Goal: Check status: Check status

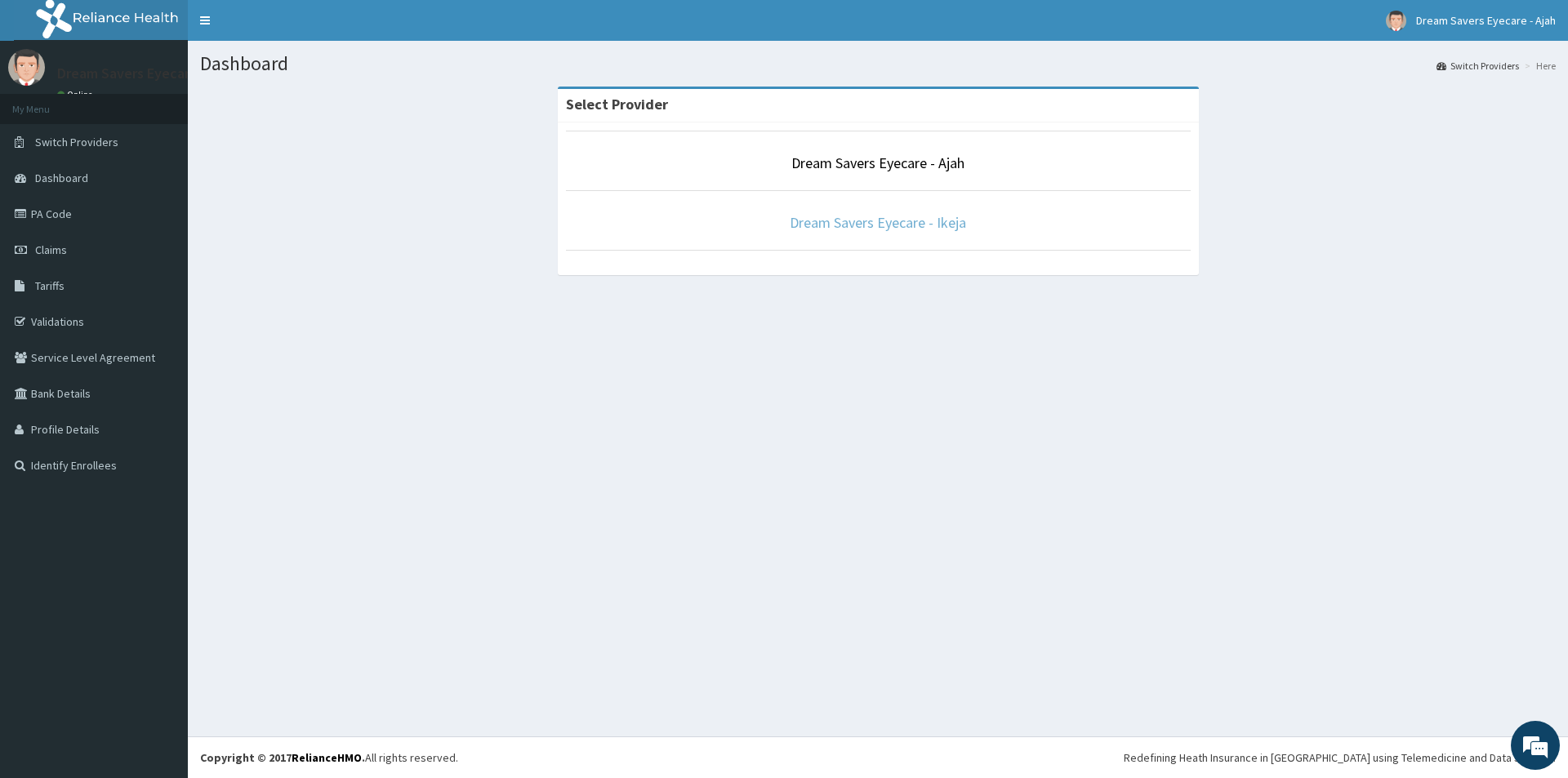
click at [850, 228] on link "Dream Savers Eyecare - Ikeja" at bounding box center [878, 223] width 176 height 19
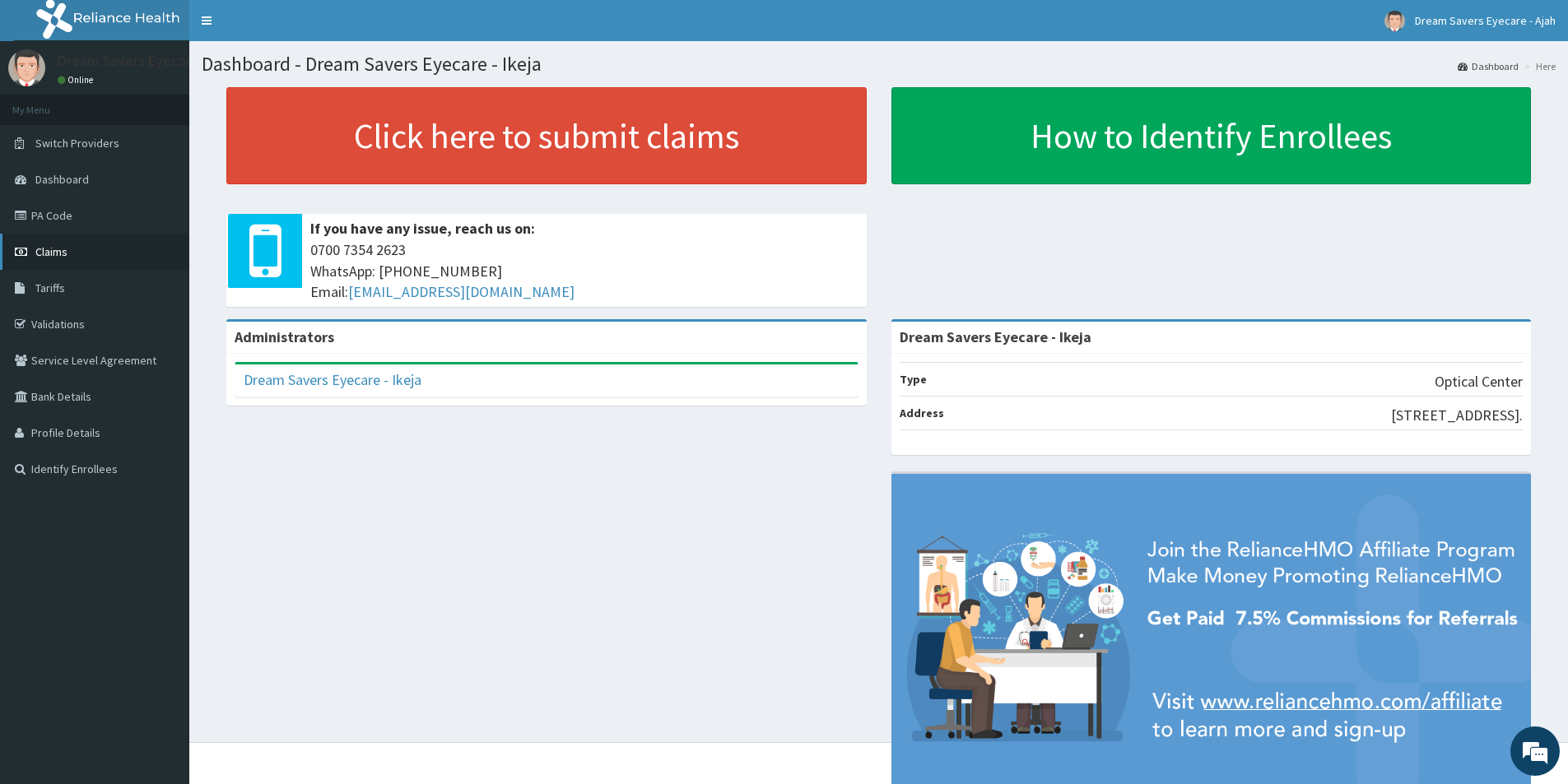
click at [43, 248] on span "Claims" at bounding box center [51, 251] width 32 height 15
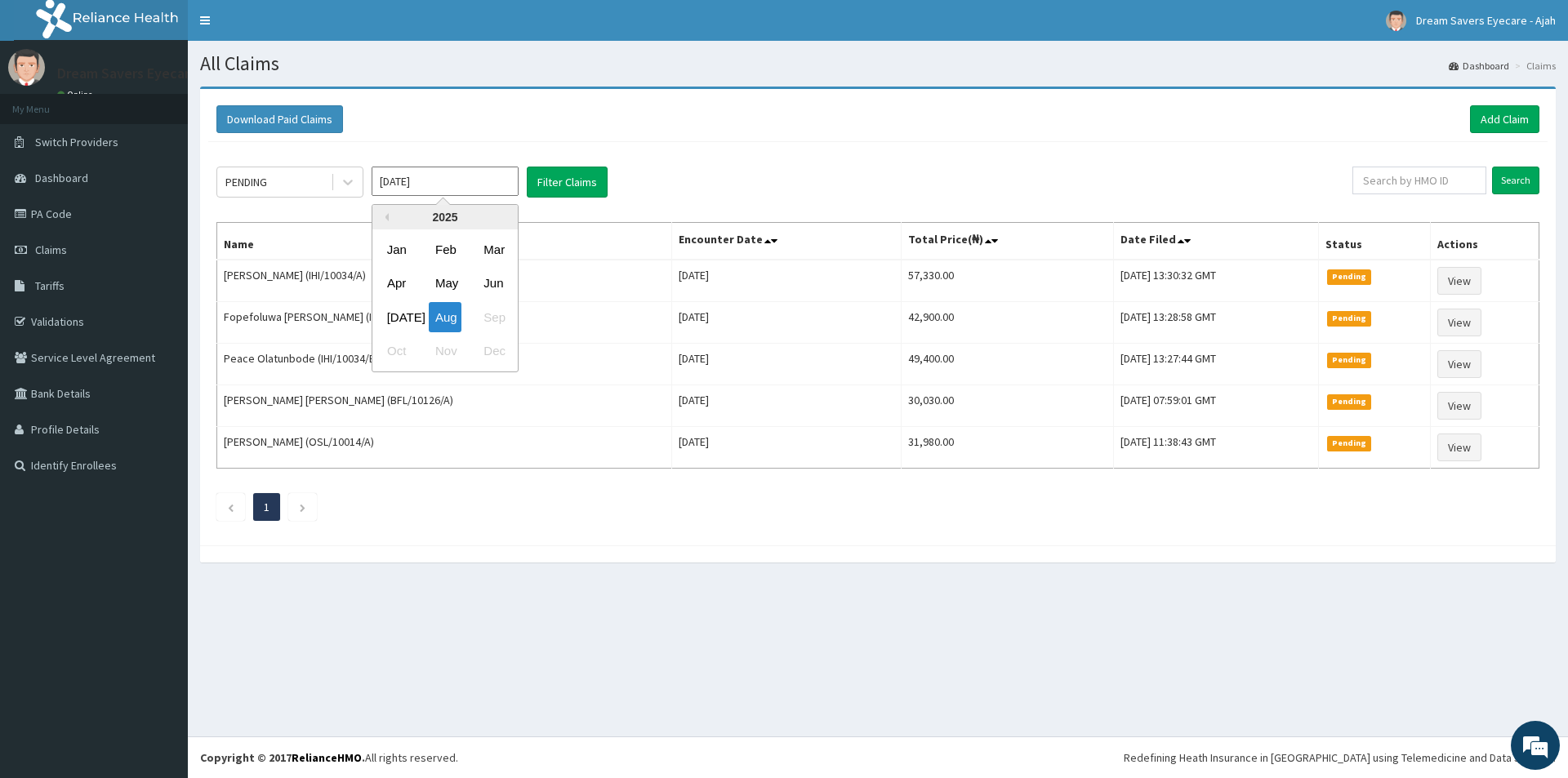
click at [403, 191] on input "Aug 2025" at bounding box center [445, 181] width 147 height 29
click at [389, 312] on div "Jul" at bounding box center [397, 317] width 33 height 30
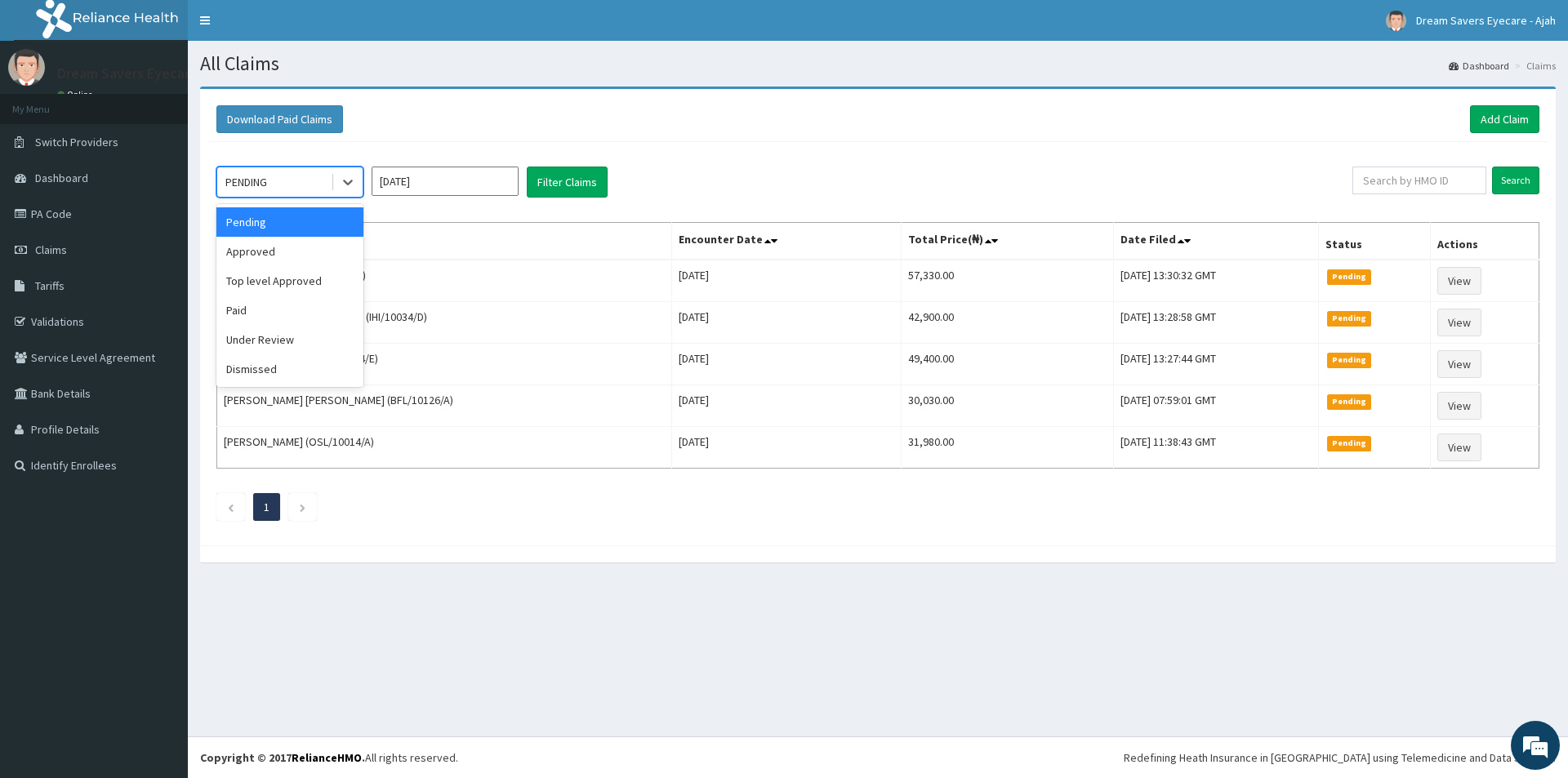
click at [303, 170] on div "PENDING" at bounding box center [274, 182] width 114 height 26
click at [267, 304] on div "Paid" at bounding box center [290, 311] width 147 height 29
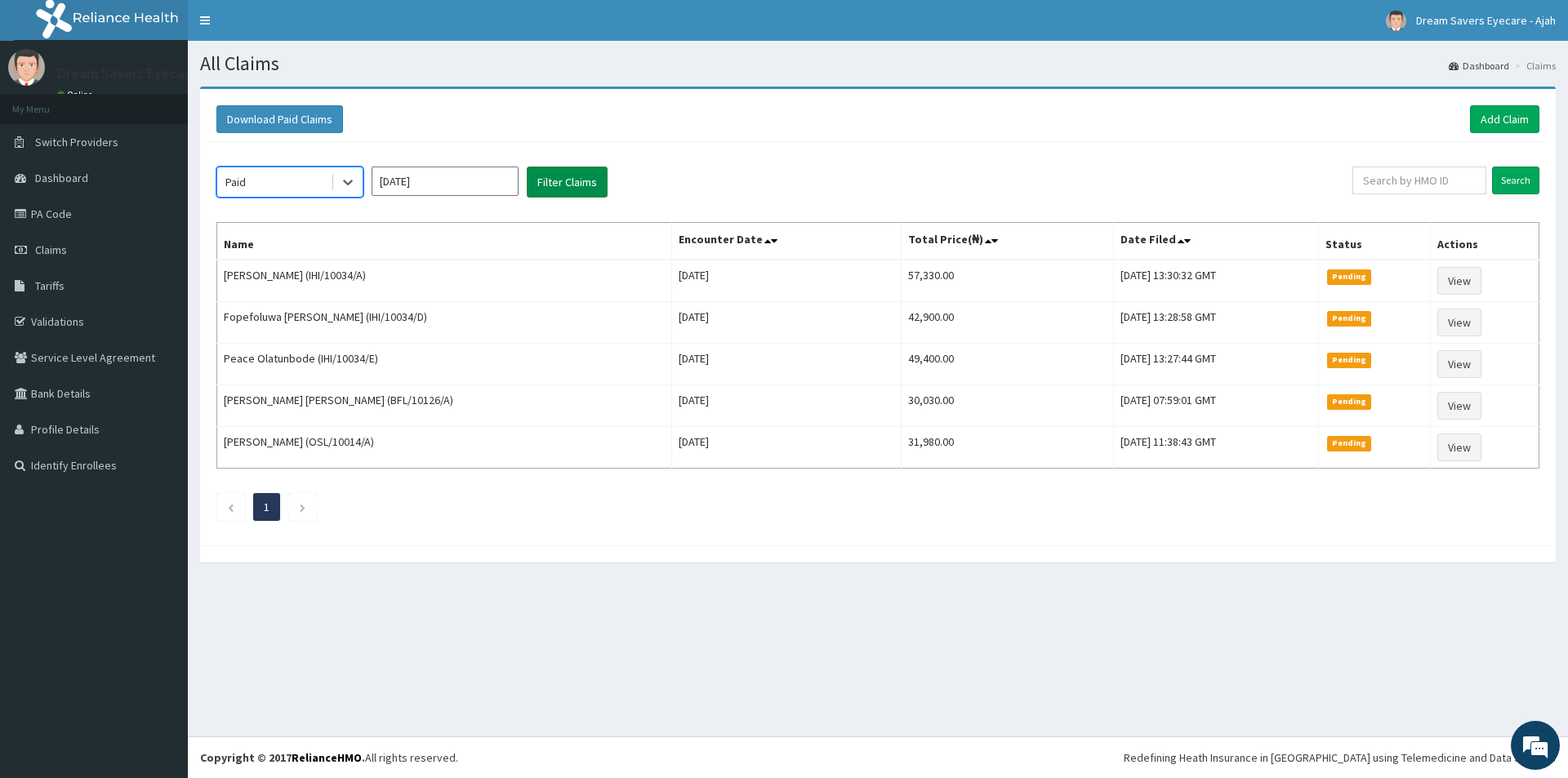
click at [551, 191] on button "Filter Claims" at bounding box center [567, 182] width 81 height 31
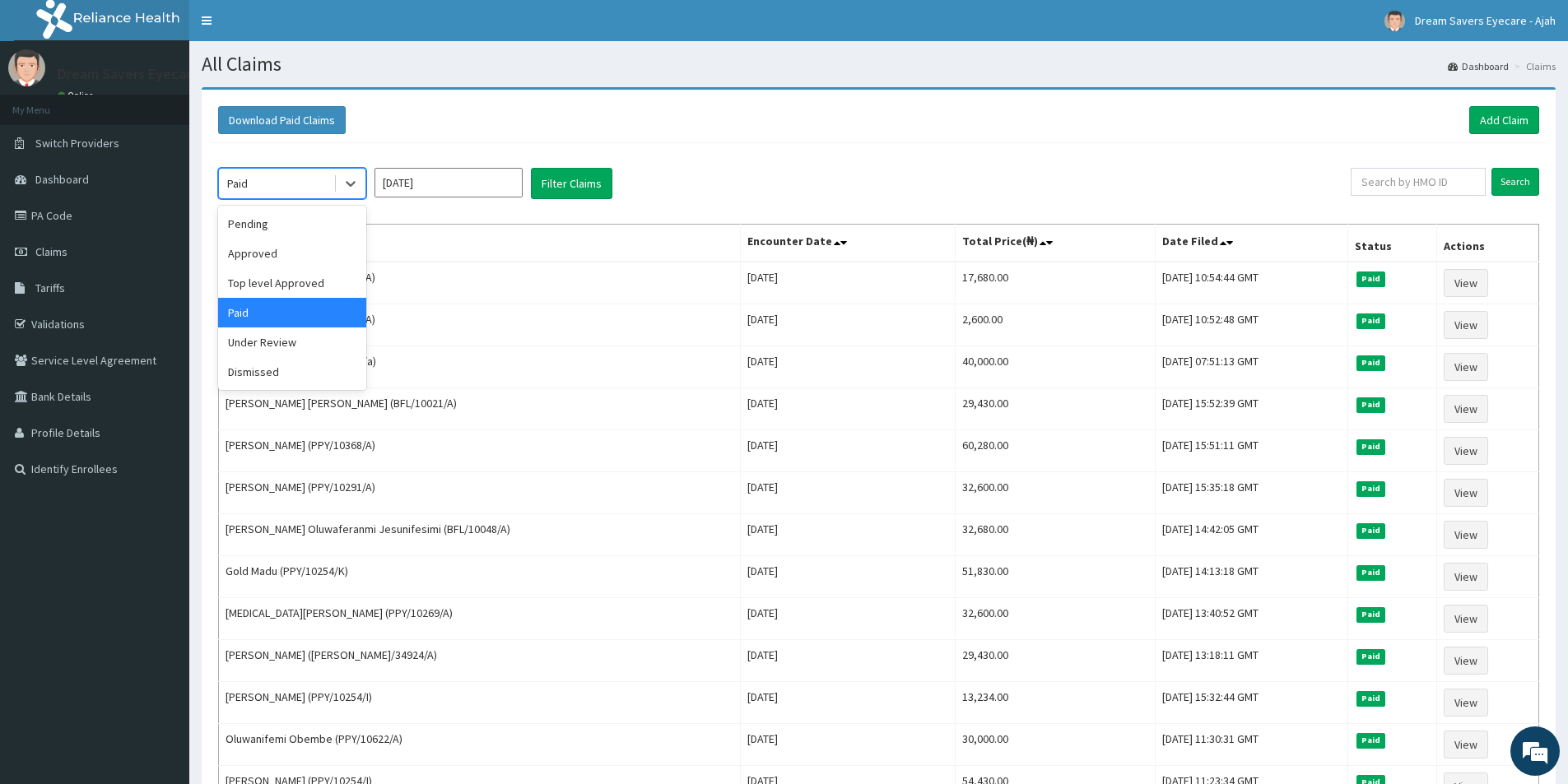
click at [304, 196] on div "Paid" at bounding box center [277, 183] width 115 height 26
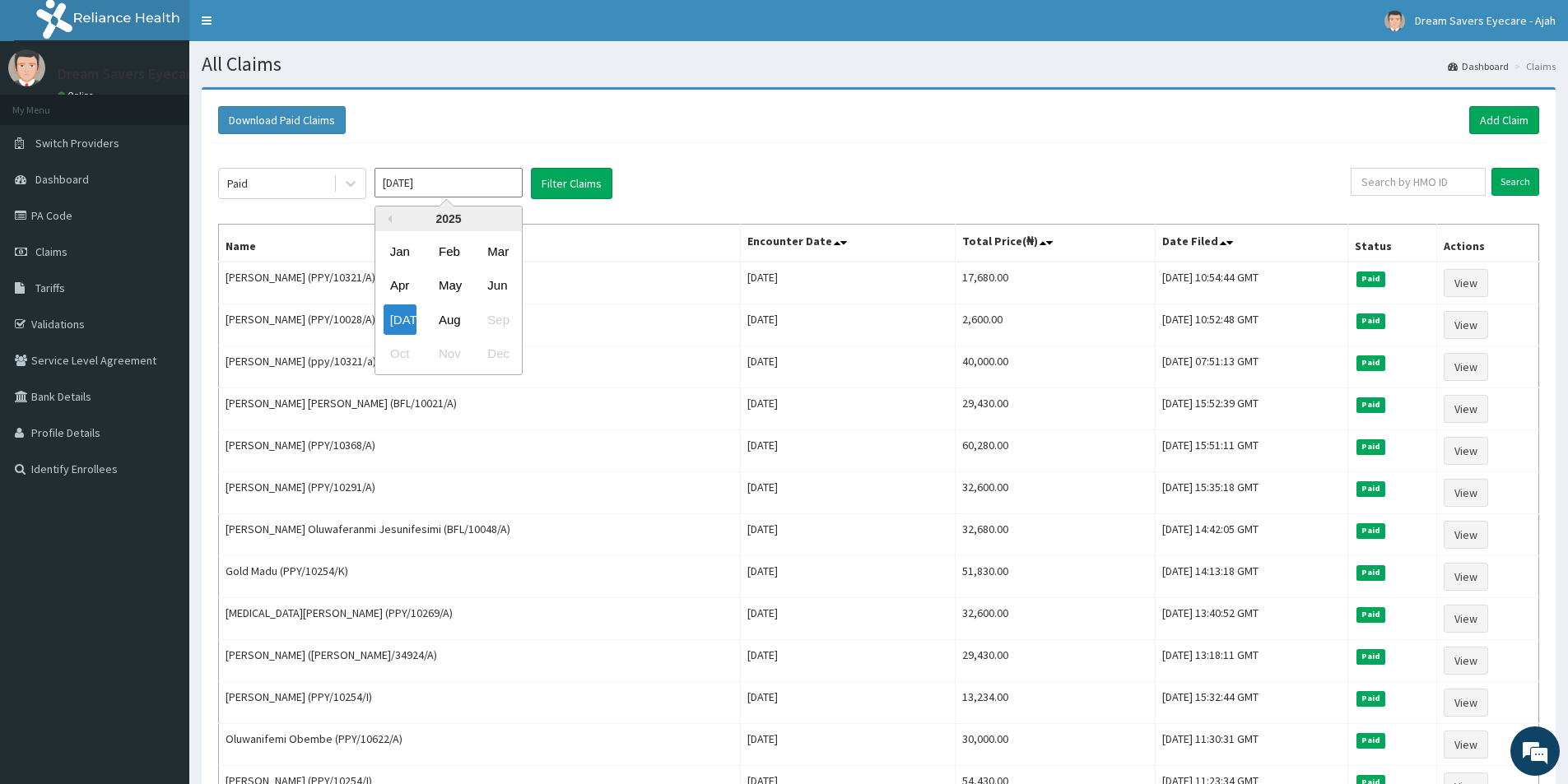
click at [432, 186] on input "Jul 2025" at bounding box center [449, 183] width 148 height 30
click at [456, 309] on div "Aug" at bounding box center [449, 319] width 33 height 30
type input "[DATE]"
click at [576, 184] on button "Filter Claims" at bounding box center [571, 183] width 82 height 31
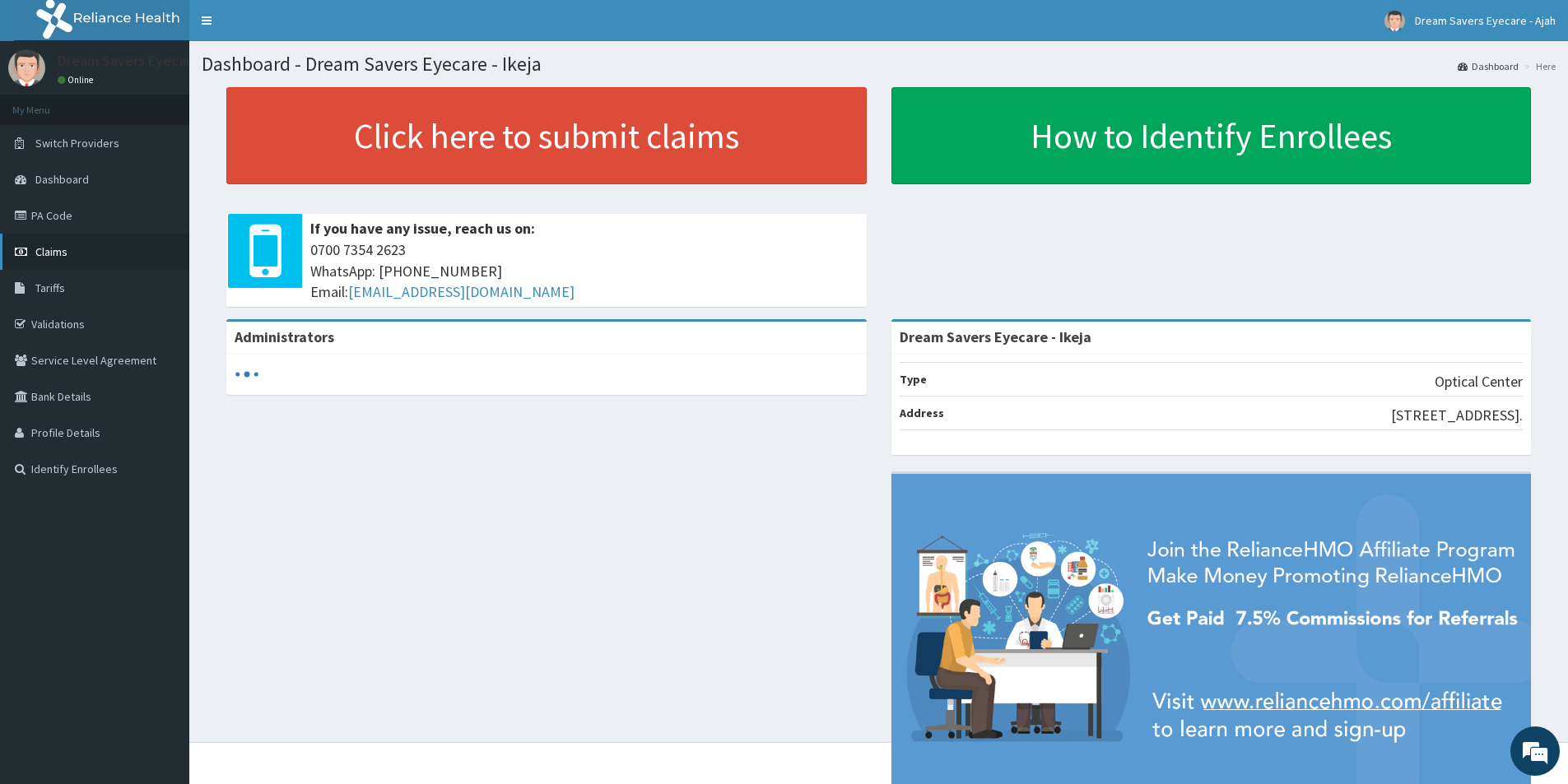
click at [61, 246] on span "Claims" at bounding box center [51, 251] width 32 height 15
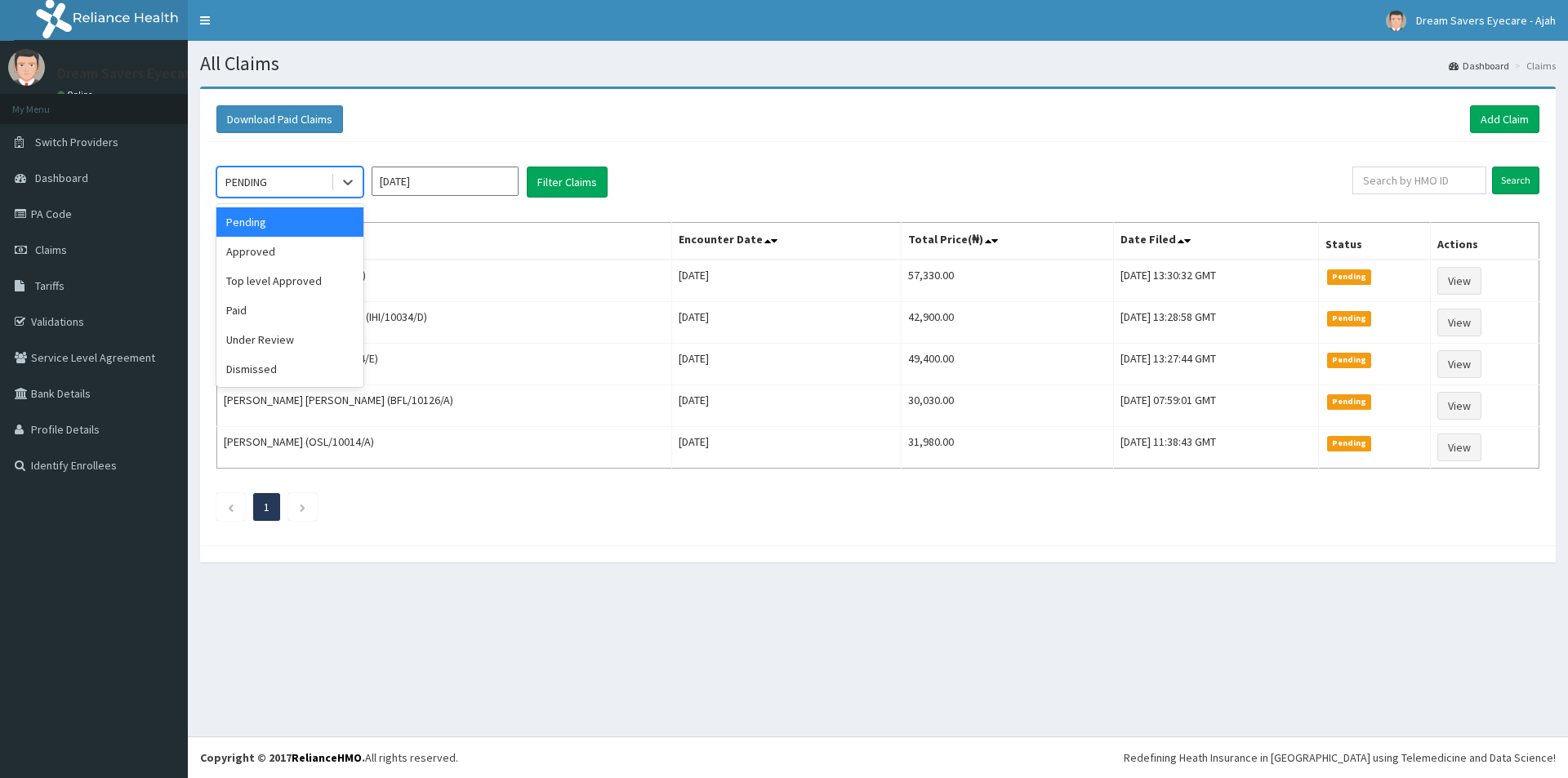
click at [302, 185] on div "PENDING" at bounding box center [274, 182] width 114 height 26
click at [277, 311] on div "Paid" at bounding box center [290, 311] width 147 height 29
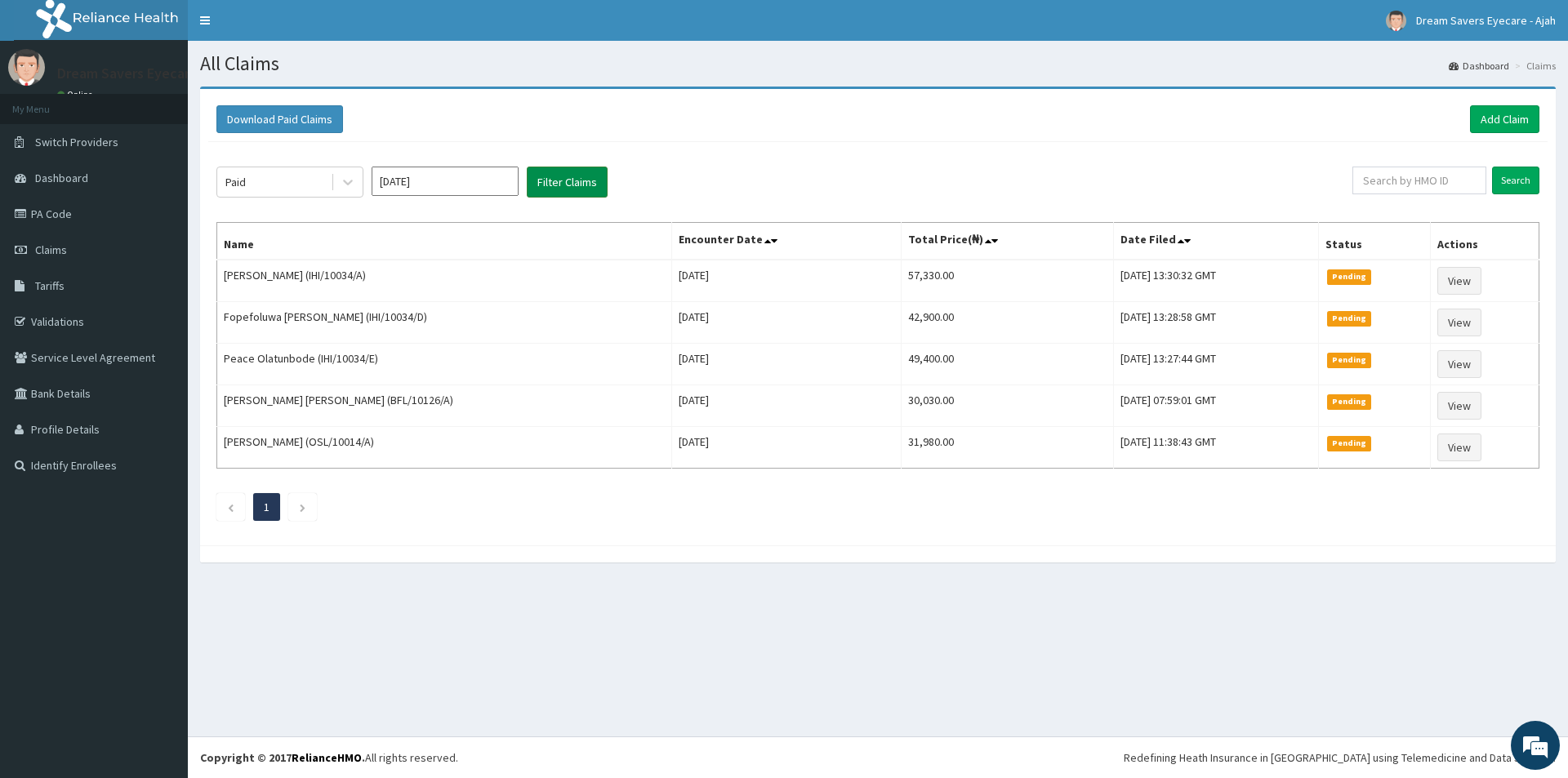
click at [572, 176] on button "Filter Claims" at bounding box center [567, 182] width 81 height 31
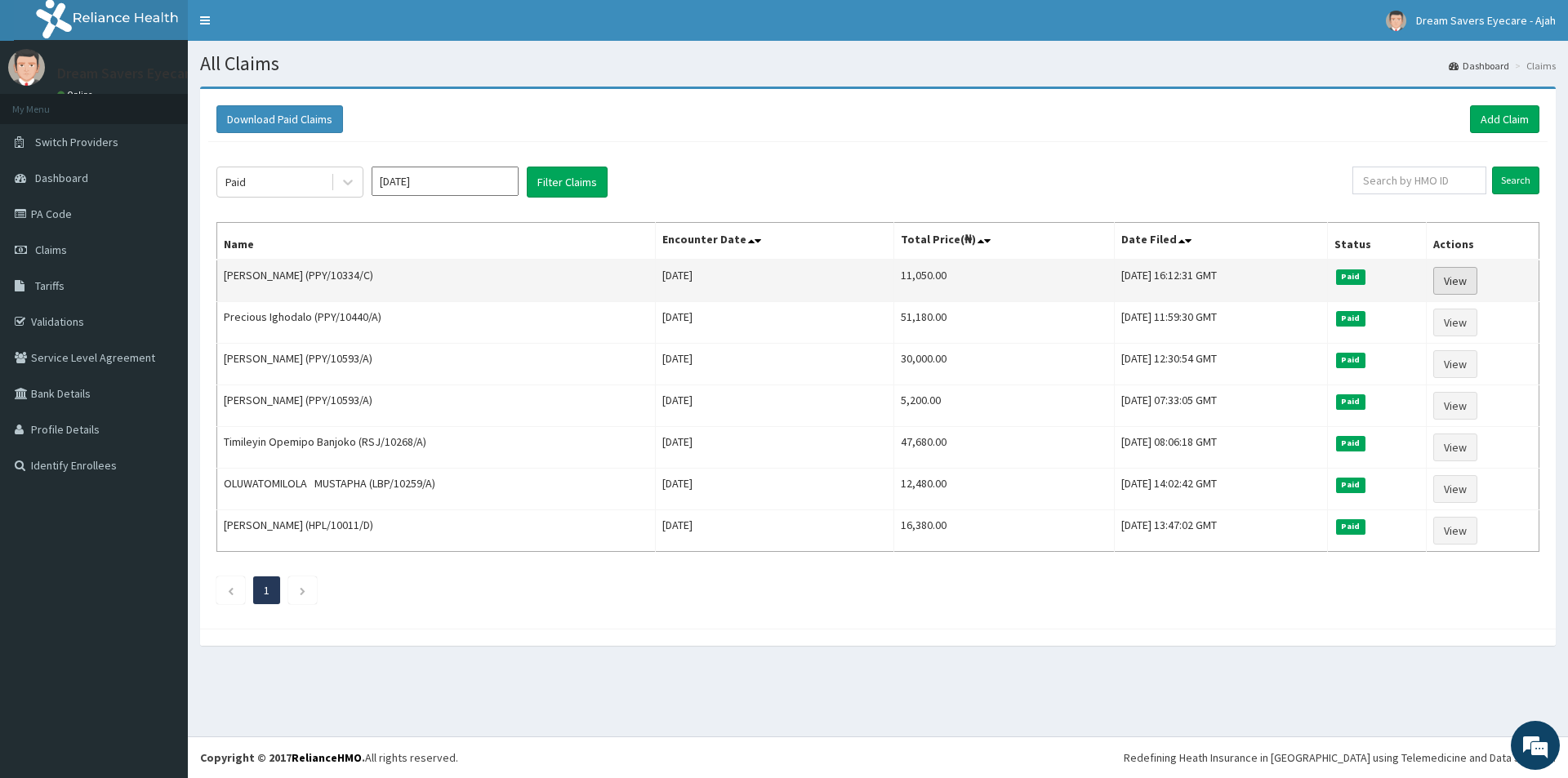
click at [1458, 271] on link "View" at bounding box center [1455, 280] width 44 height 28
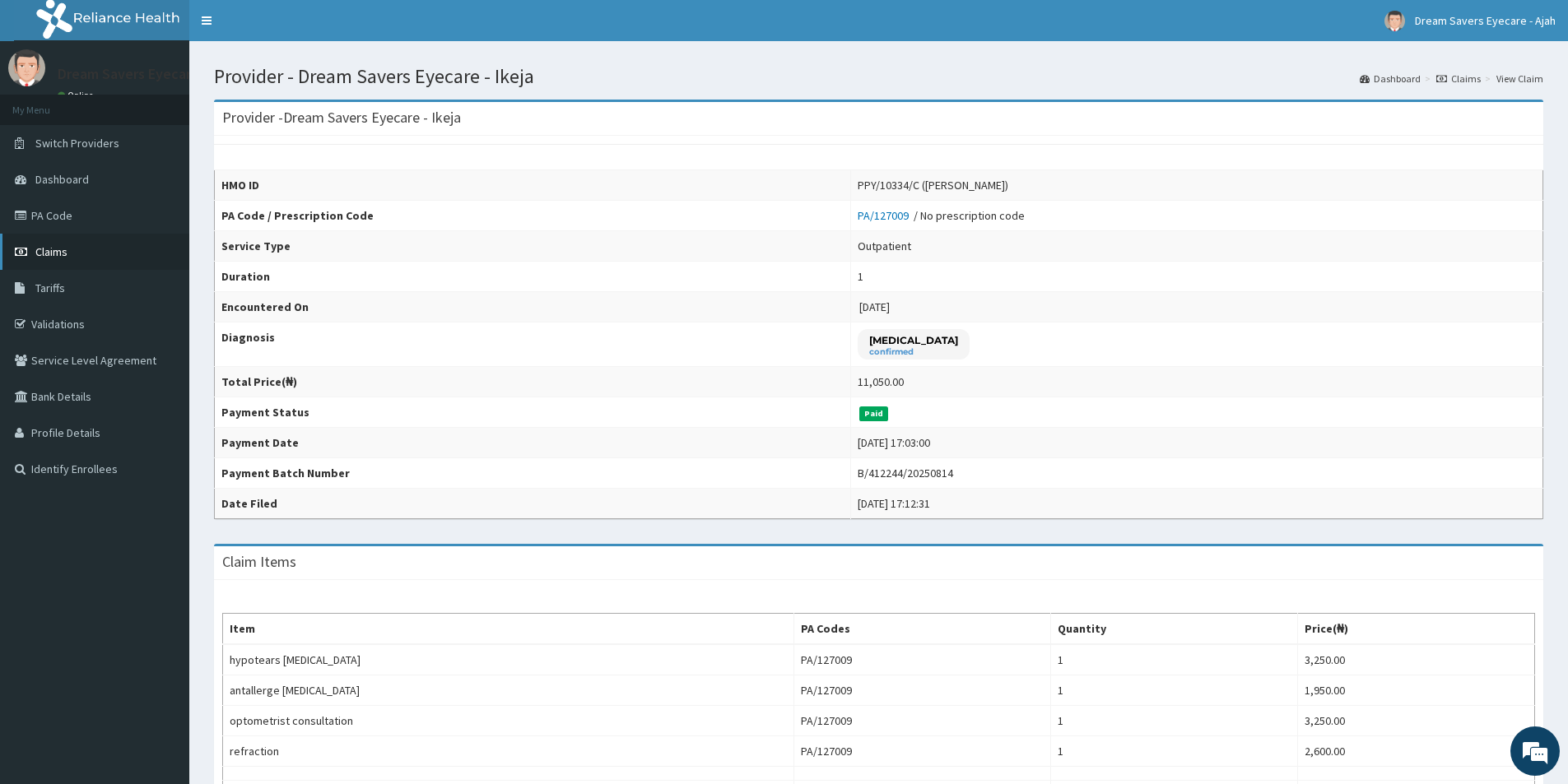
click at [30, 250] on icon at bounding box center [23, 251] width 17 height 11
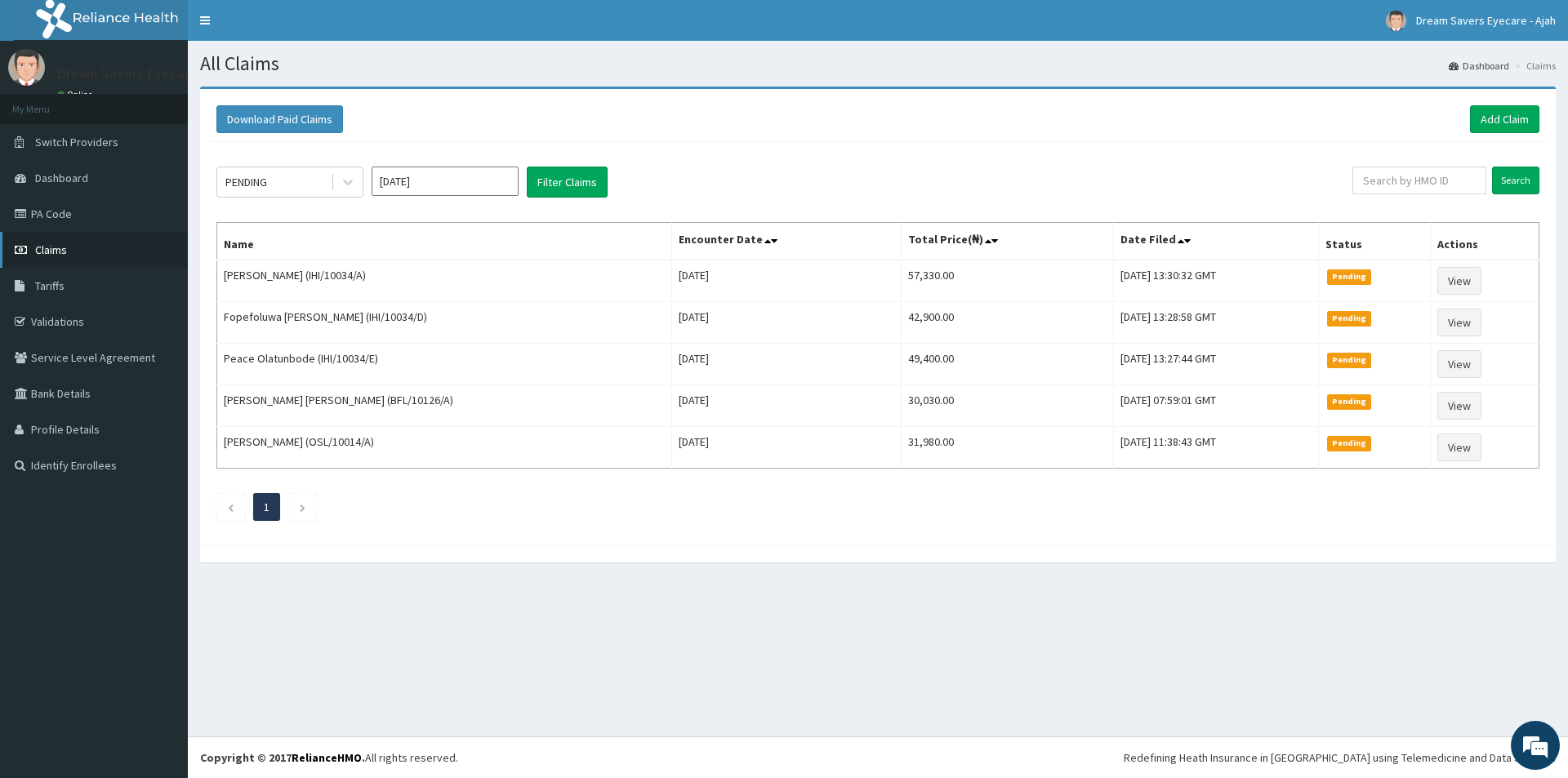
click at [99, 261] on link "Claims" at bounding box center [94, 250] width 188 height 36
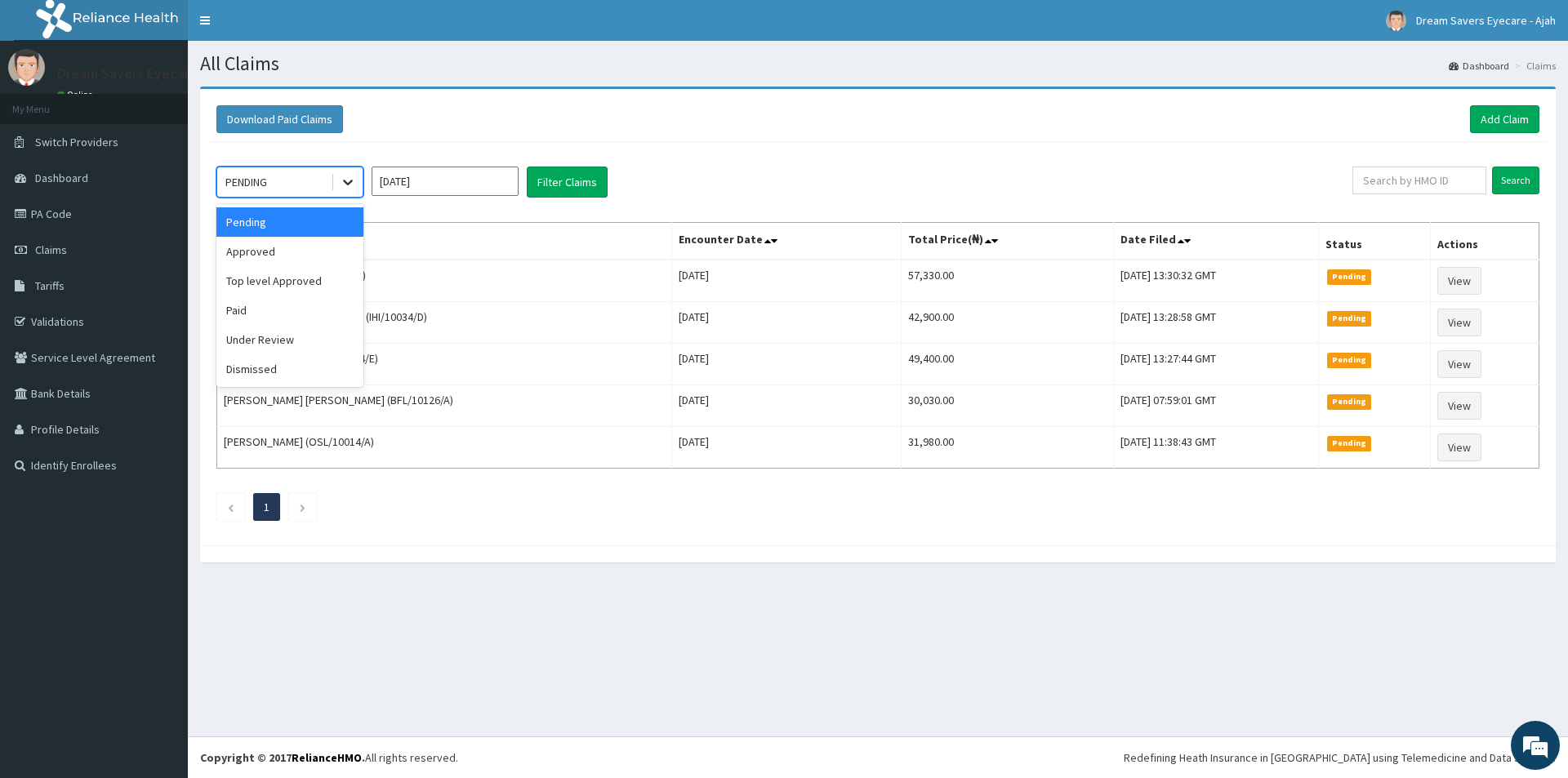
click at [340, 195] on div at bounding box center [348, 182] width 29 height 29
click at [258, 316] on div "Paid" at bounding box center [290, 311] width 147 height 29
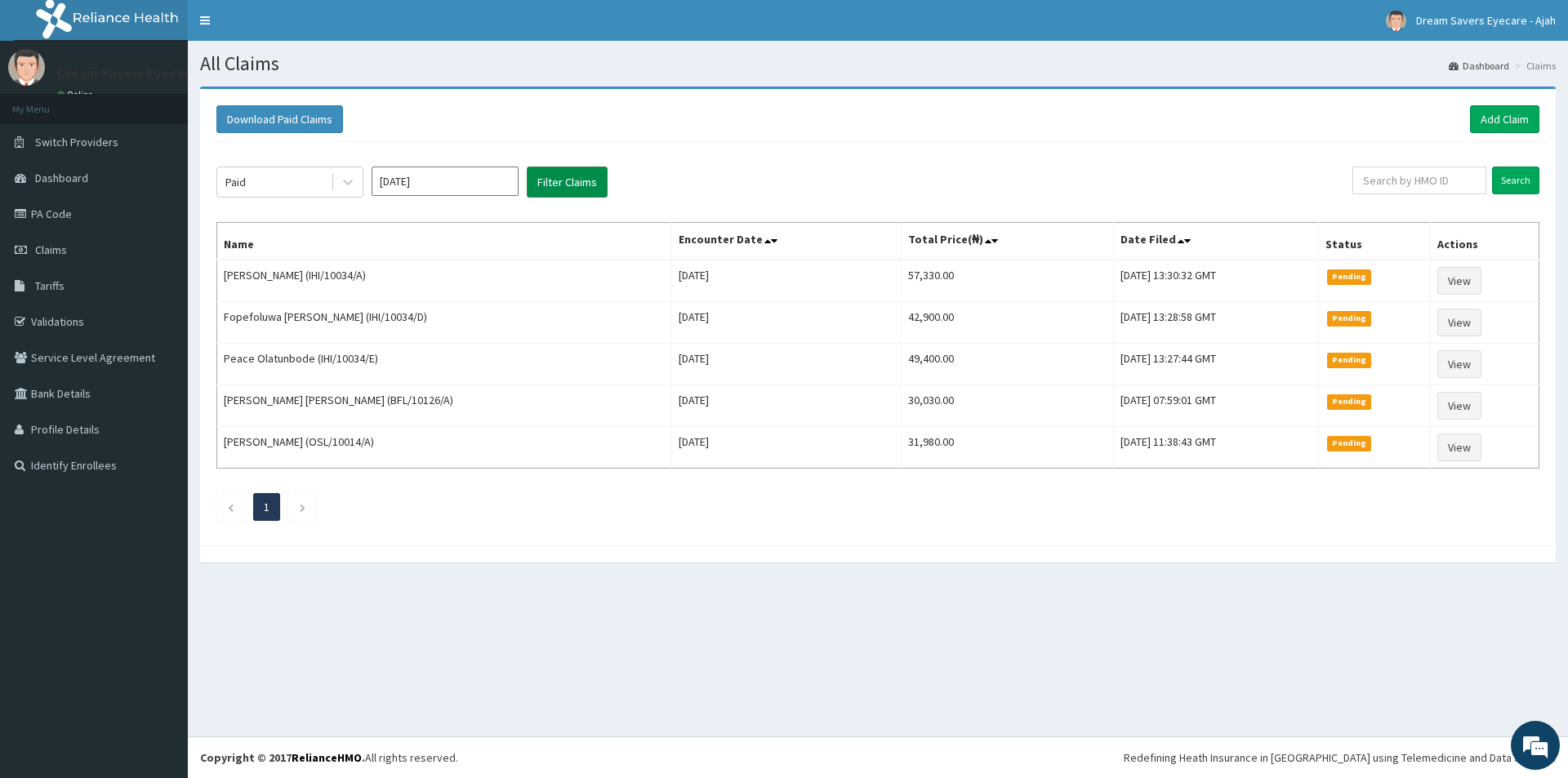
click at [562, 188] on button "Filter Claims" at bounding box center [567, 182] width 81 height 31
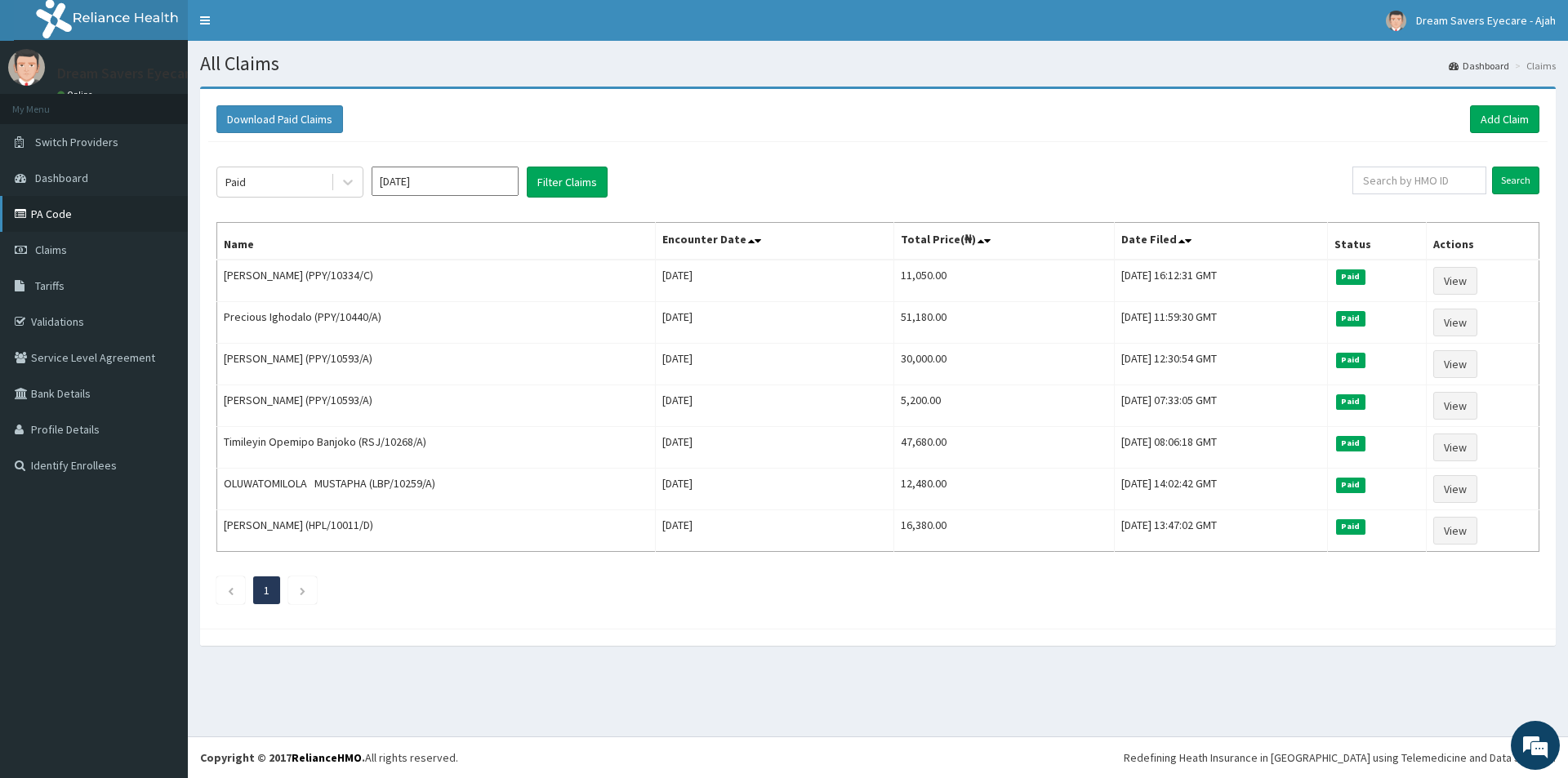
click at [86, 203] on link "PA Code" at bounding box center [94, 214] width 188 height 36
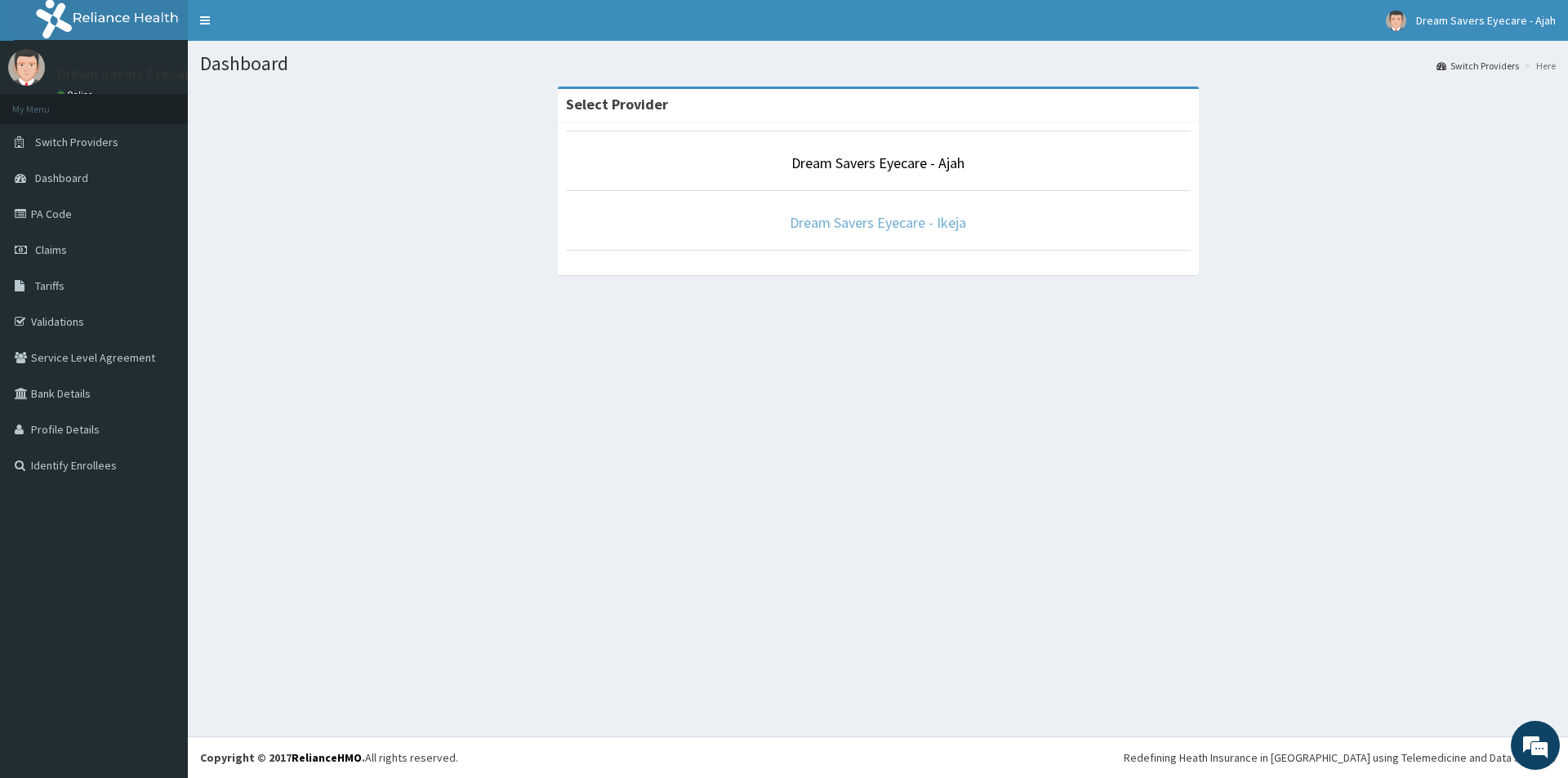
click at [821, 232] on link "Dream Savers Eyecare - Ikeja" at bounding box center [878, 223] width 176 height 19
